Goal: Answer question/provide support

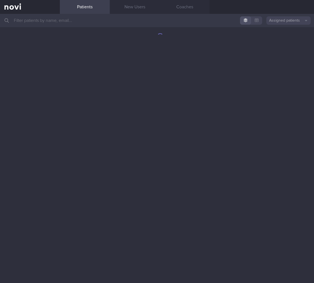
click at [112, 24] on input "text" at bounding box center [157, 20] width 314 height 13
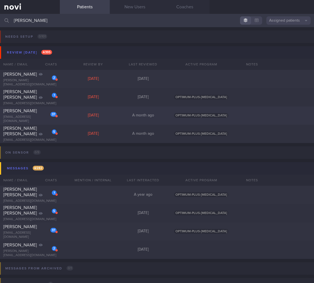
type input "[PERSON_NAME]"
click at [45, 120] on div "[EMAIL_ADDRESS][DOMAIN_NAME]" at bounding box center [29, 119] width 53 height 8
select select "8"
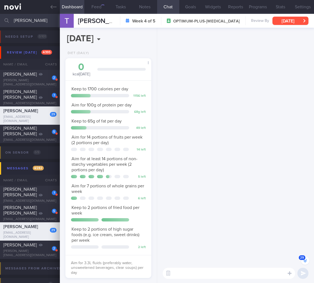
scroll to position [-1095, 0]
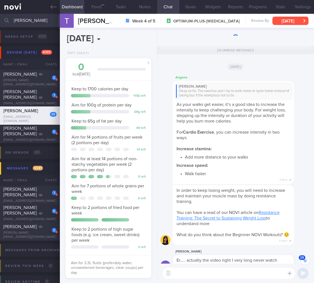
click at [279, 21] on button "[DATE]" at bounding box center [291, 21] width 36 height 8
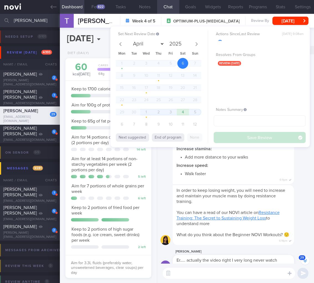
click at [251, 215] on link "Resistance Training: The Secret to Sustaining Weight Loss" at bounding box center [228, 216] width 103 height 10
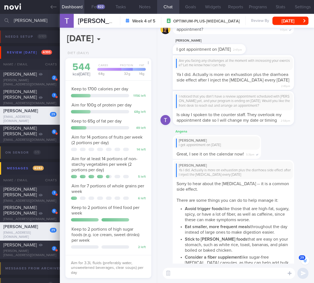
scroll to position [-80, 0]
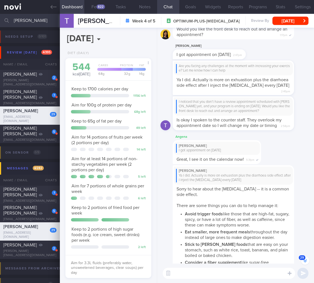
drag, startPoint x: 240, startPoint y: 90, endPoint x: 271, endPoint y: 88, distance: 30.8
click at [271, 88] on div "Are you facing any challenges at the moment with increasing your exercise? Let …" at bounding box center [242, 77] width 138 height 35
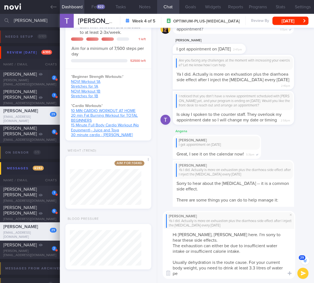
scroll to position [-137, 0]
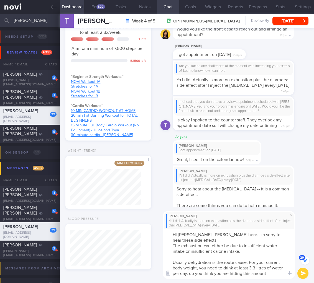
type textarea "Hi [PERSON_NAME], [PERSON_NAME] here. I'm sorry to hear these side effects. The…"
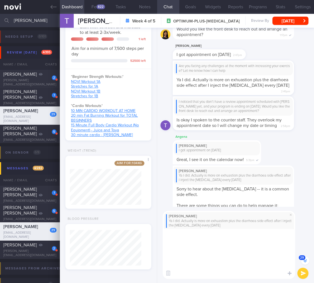
scroll to position [0, 0]
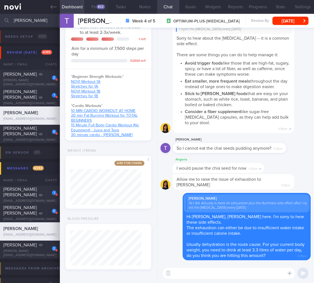
click at [94, 12] on button "Feed 822" at bounding box center [96, 7] width 24 height 14
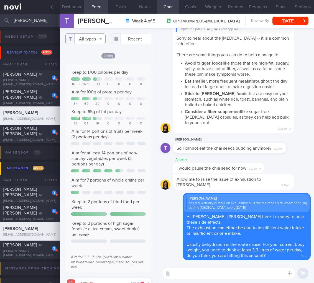
click at [96, 41] on button "All types" at bounding box center [85, 38] width 40 height 11
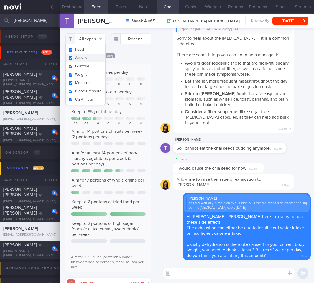
click at [89, 59] on button "Activity" at bounding box center [86, 58] width 40 height 8
checkbox input "false"
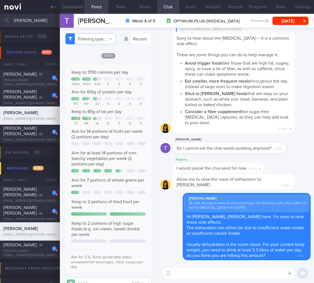
click at [209, 273] on textarea at bounding box center [229, 273] width 133 height 11
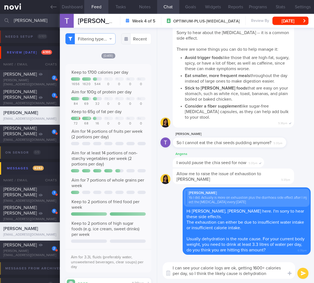
type textarea "I can see your calorie logs are ok, getting 1600+ calories per day, so I think …"
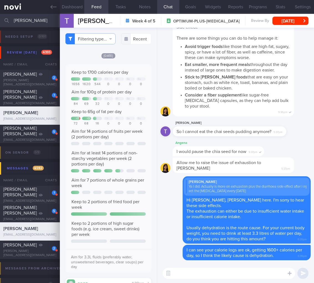
click at [252, 273] on textarea at bounding box center [229, 273] width 133 height 11
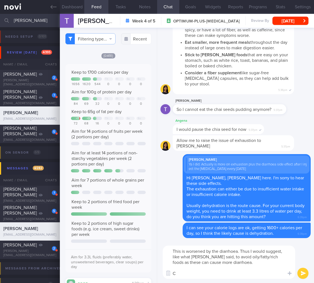
type textarea "This is worsened by the diarrhoea. Thus I would suggest, like what [PERSON_NAME…"
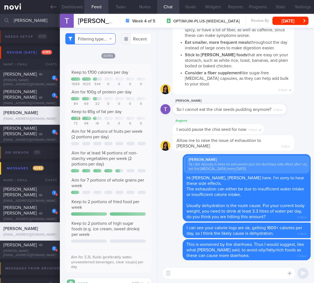
click at [102, 35] on button "Filtering type..." at bounding box center [90, 38] width 50 height 11
